Goal: Find specific page/section: Find specific page/section

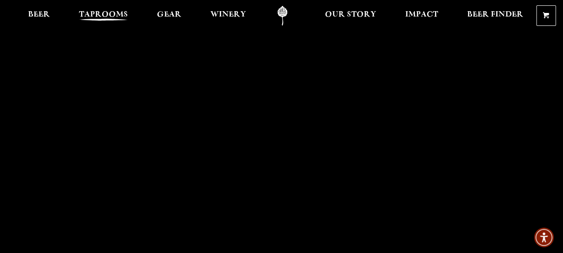
click at [106, 18] on span "Taprooms" at bounding box center [103, 14] width 49 height 7
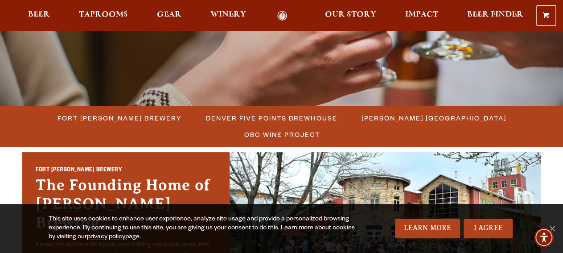
scroll to position [200, 0]
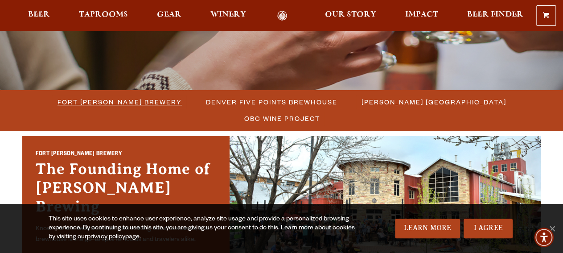
click at [78, 100] on span "Fort [PERSON_NAME] Brewery" at bounding box center [120, 101] width 124 height 13
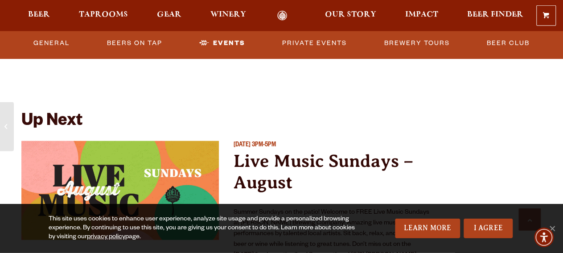
scroll to position [3247, 0]
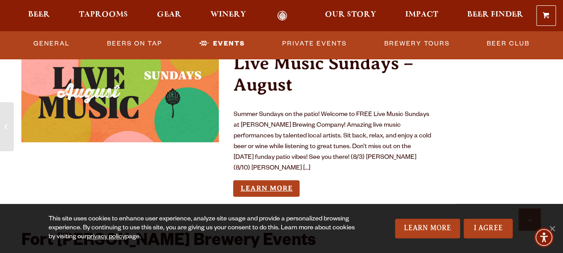
click at [284, 180] on link "Learn More" at bounding box center [266, 188] width 66 height 17
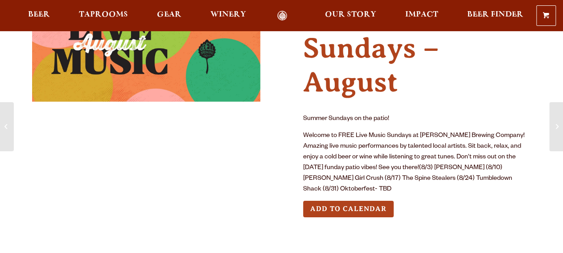
scroll to position [100, 0]
